Goal: Find specific page/section: Find specific page/section

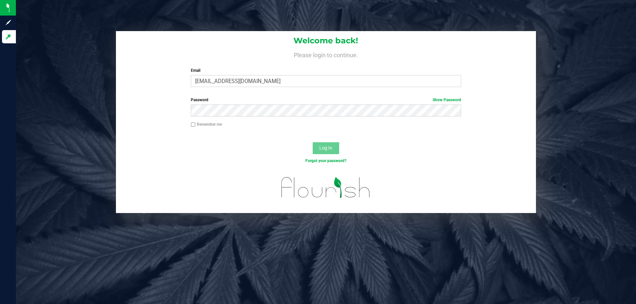
type input "[EMAIL_ADDRESS][DOMAIN_NAME]"
click at [312, 142] on button "Log In" at bounding box center [325, 148] width 26 height 12
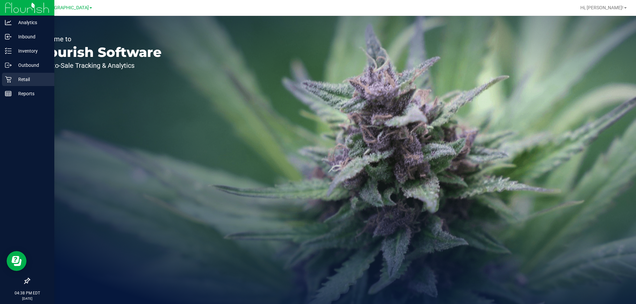
click at [24, 77] on p "Retail" at bounding box center [32, 79] width 40 height 8
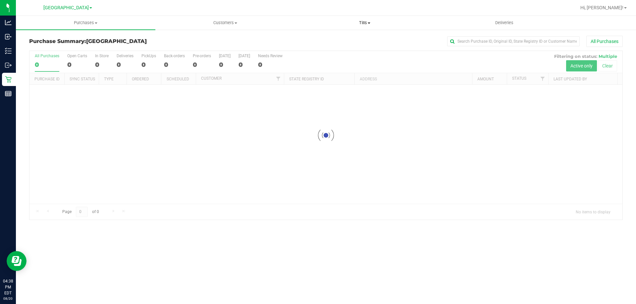
click at [364, 24] on span "Tills" at bounding box center [364, 23] width 139 height 6
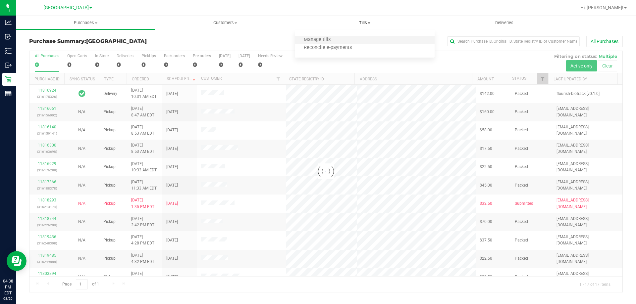
click at [347, 38] on li "Manage tills" at bounding box center [364, 40] width 139 height 8
